Goal: Task Accomplishment & Management: Use online tool/utility

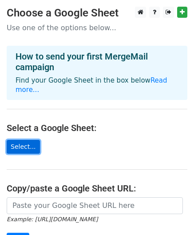
click at [21, 140] on link "Select..." at bounding box center [23, 147] width 33 height 14
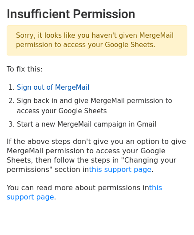
click at [37, 87] on link "Sign out of MergeMail" at bounding box center [53, 87] width 72 height 8
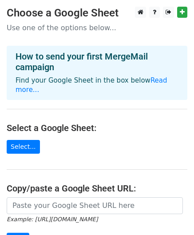
click at [24, 129] on main "Choose a Google Sheet Use one of the options below... How to send your first Me…" at bounding box center [97, 150] width 194 height 287
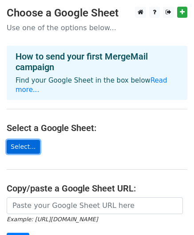
click at [22, 140] on link "Select..." at bounding box center [23, 147] width 33 height 14
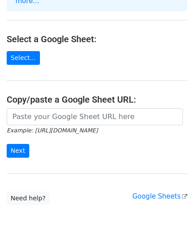
scroll to position [76, 0]
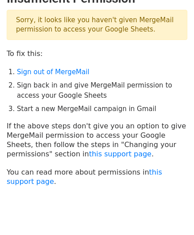
scroll to position [20, 0]
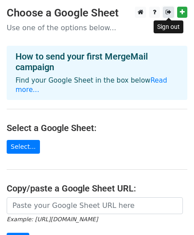
click at [168, 16] on link at bounding box center [168, 12] width 11 height 11
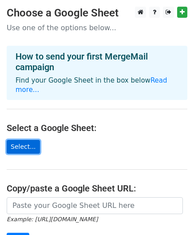
click at [24, 140] on link "Select..." at bounding box center [23, 147] width 33 height 14
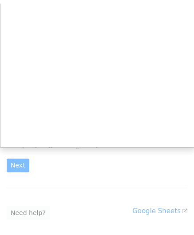
scroll to position [78, 0]
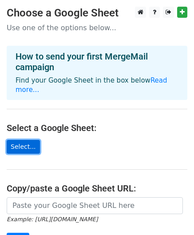
click at [20, 140] on link "Select..." at bounding box center [23, 147] width 33 height 14
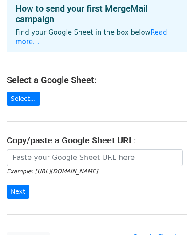
scroll to position [52, 0]
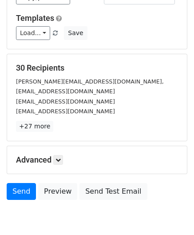
scroll to position [143, 0]
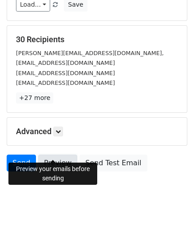
click at [52, 155] on link "Preview" at bounding box center [57, 163] width 39 height 17
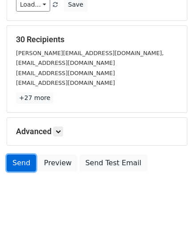
click at [24, 155] on link "Send" at bounding box center [21, 163] width 29 height 17
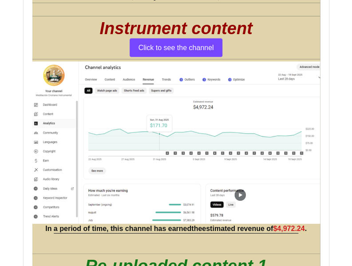
scroll to position [2708, 0]
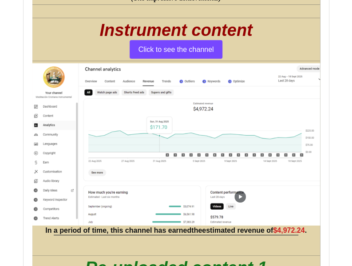
drag, startPoint x: 250, startPoint y: 125, endPoint x: 303, endPoint y: 40, distance: 99.5
click at [303, 40] on h1 "Instrument content" at bounding box center [176, 30] width 288 height 20
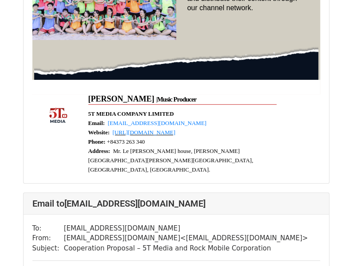
scroll to position [5345, 0]
